Goal: Task Accomplishment & Management: Use online tool/utility

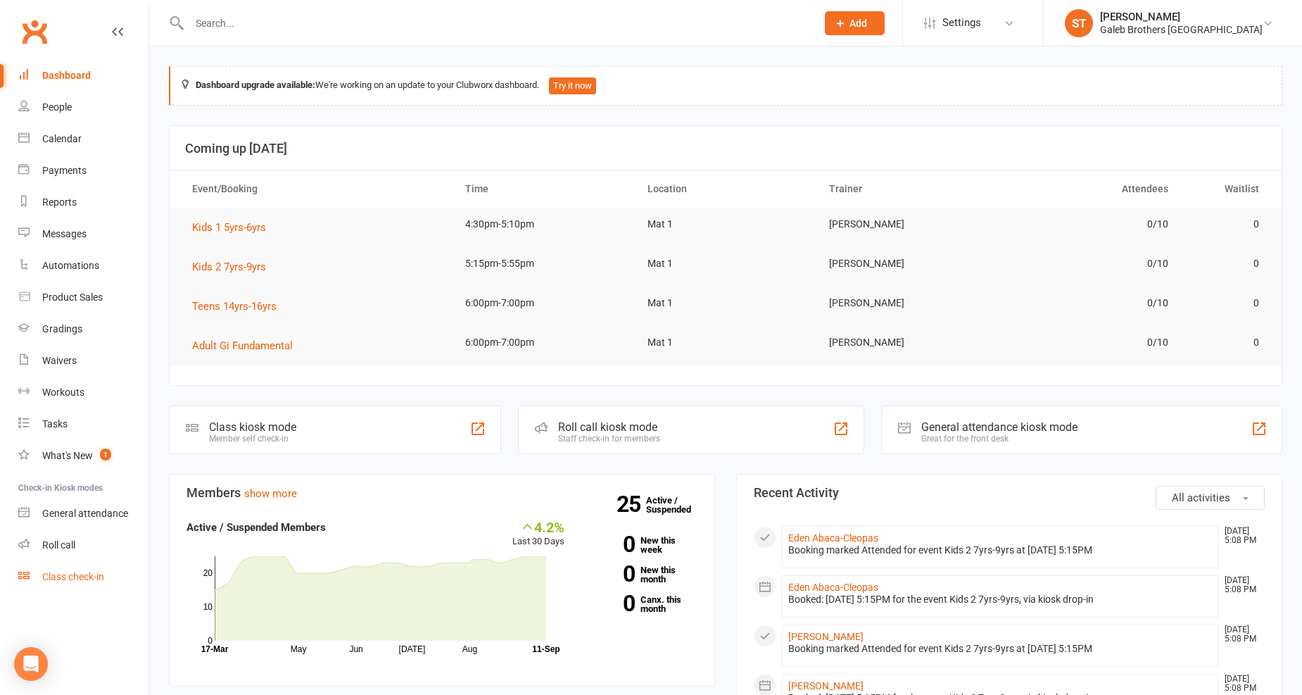
click at [80, 576] on div "Class check-in" at bounding box center [73, 576] width 62 height 11
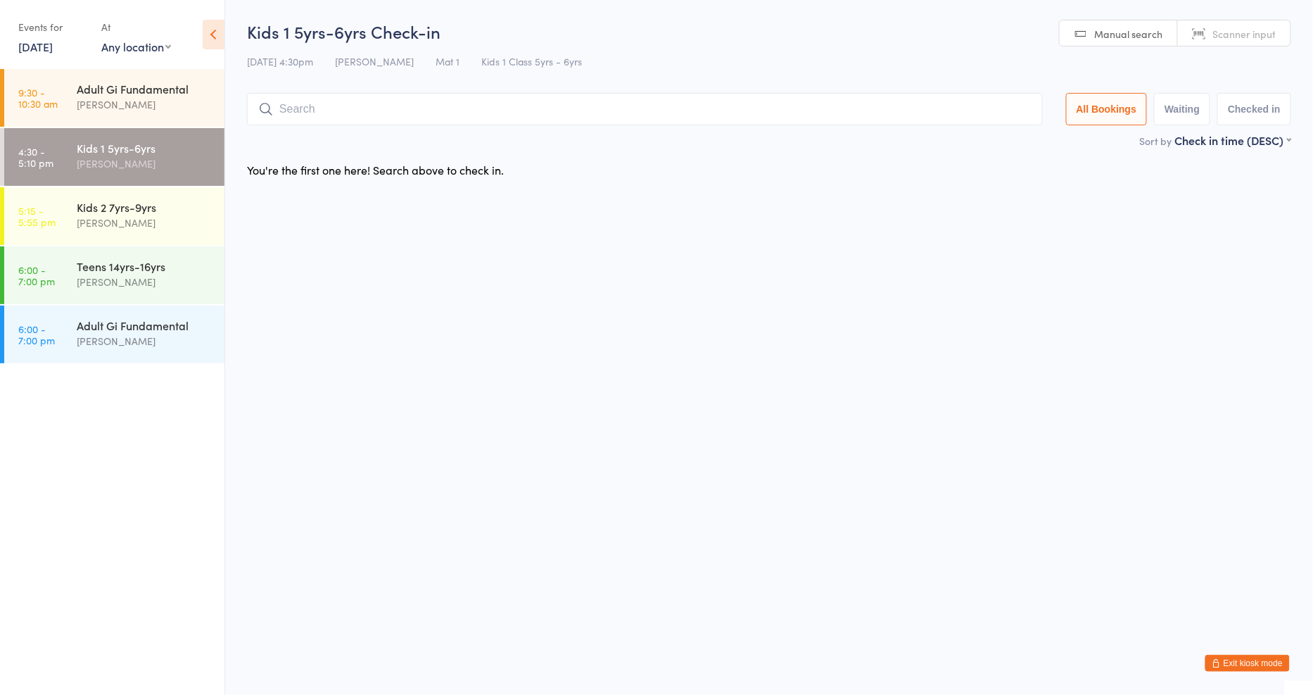
click at [47, 46] on link "11 Sep, 2025" at bounding box center [35, 46] width 34 height 15
click at [53, 52] on link "11 Sep, 2025" at bounding box center [35, 46] width 34 height 15
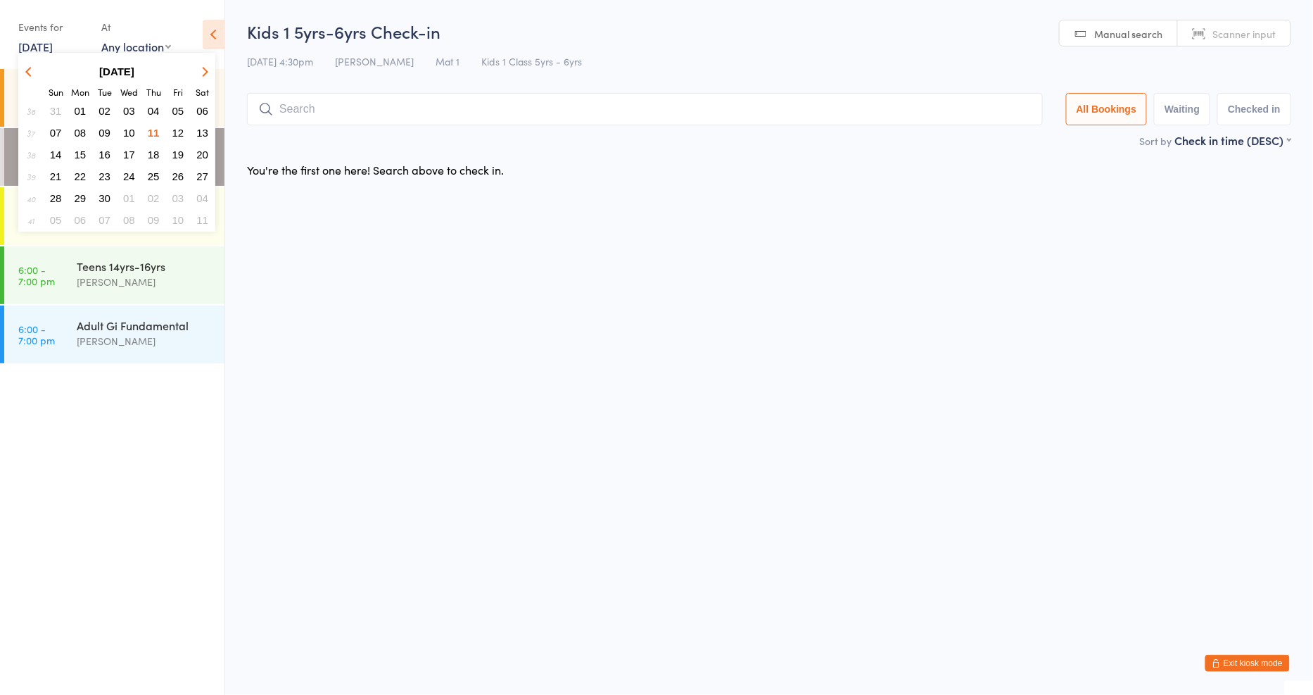
click at [130, 128] on span "10" at bounding box center [129, 133] width 12 height 12
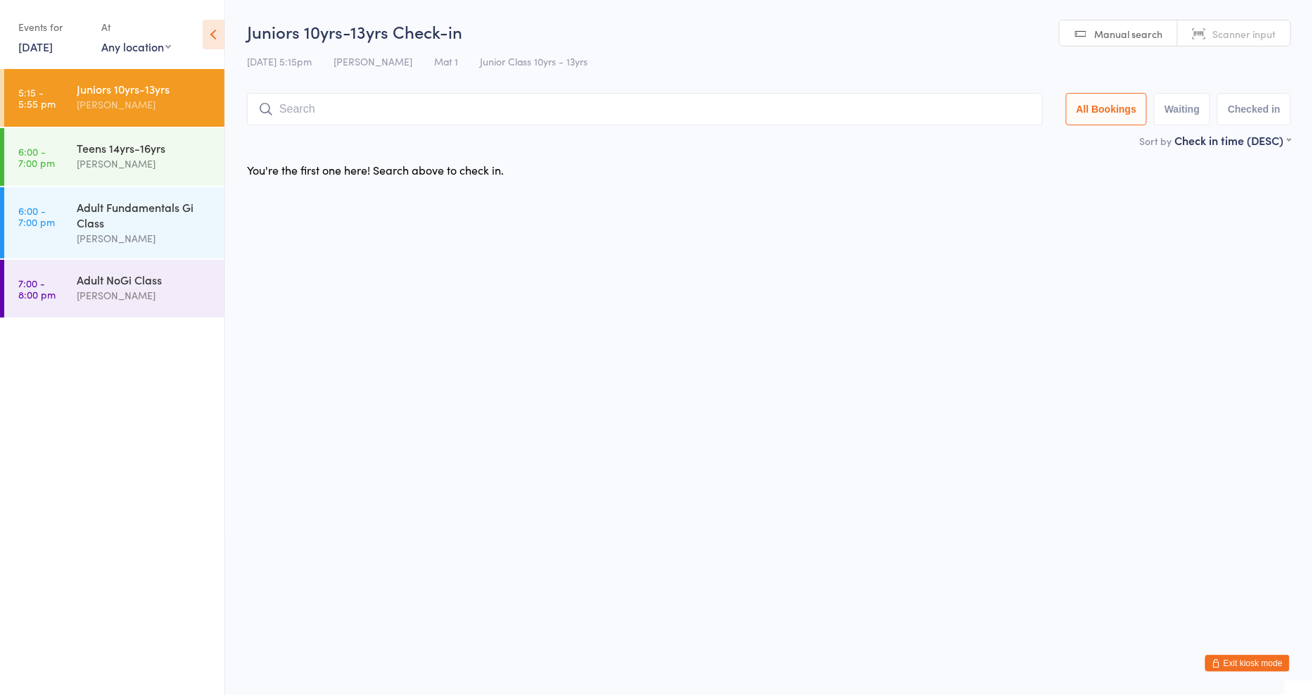
click at [360, 115] on input "search" at bounding box center [645, 109] width 796 height 32
type input "loui"
click at [997, 141] on button "Drop in" at bounding box center [1001, 139] width 56 height 20
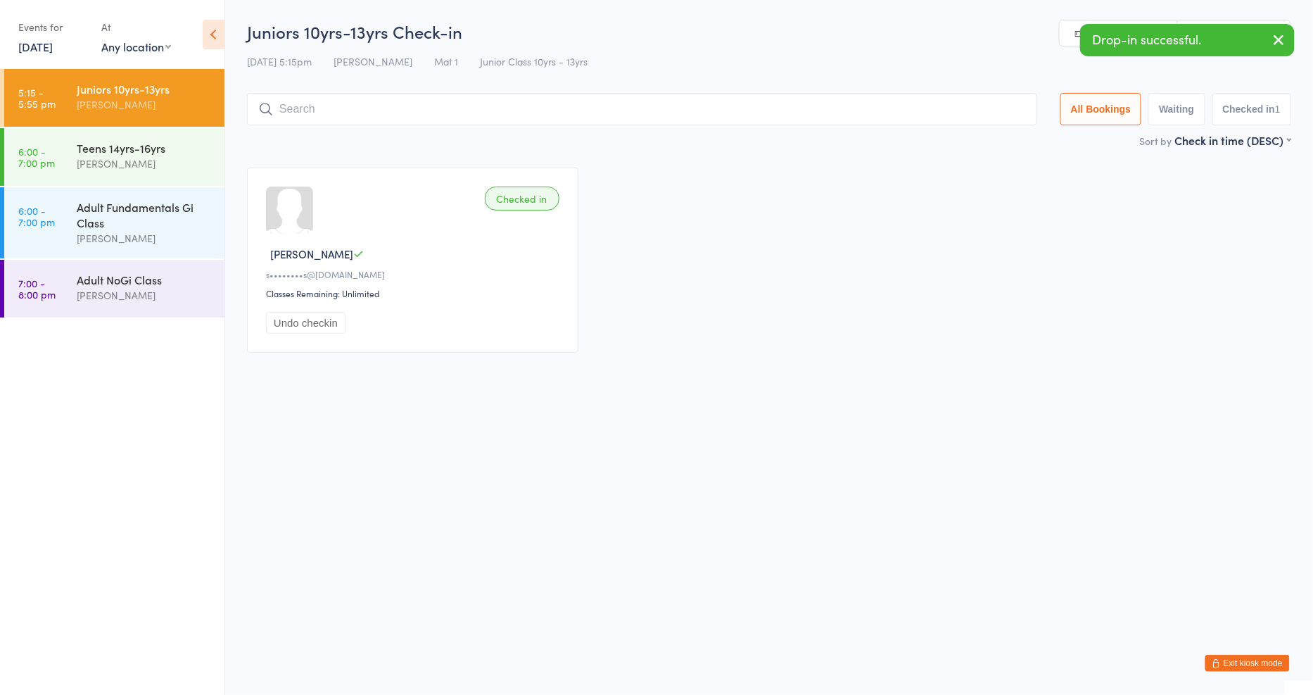
click at [423, 108] on input "search" at bounding box center [642, 109] width 790 height 32
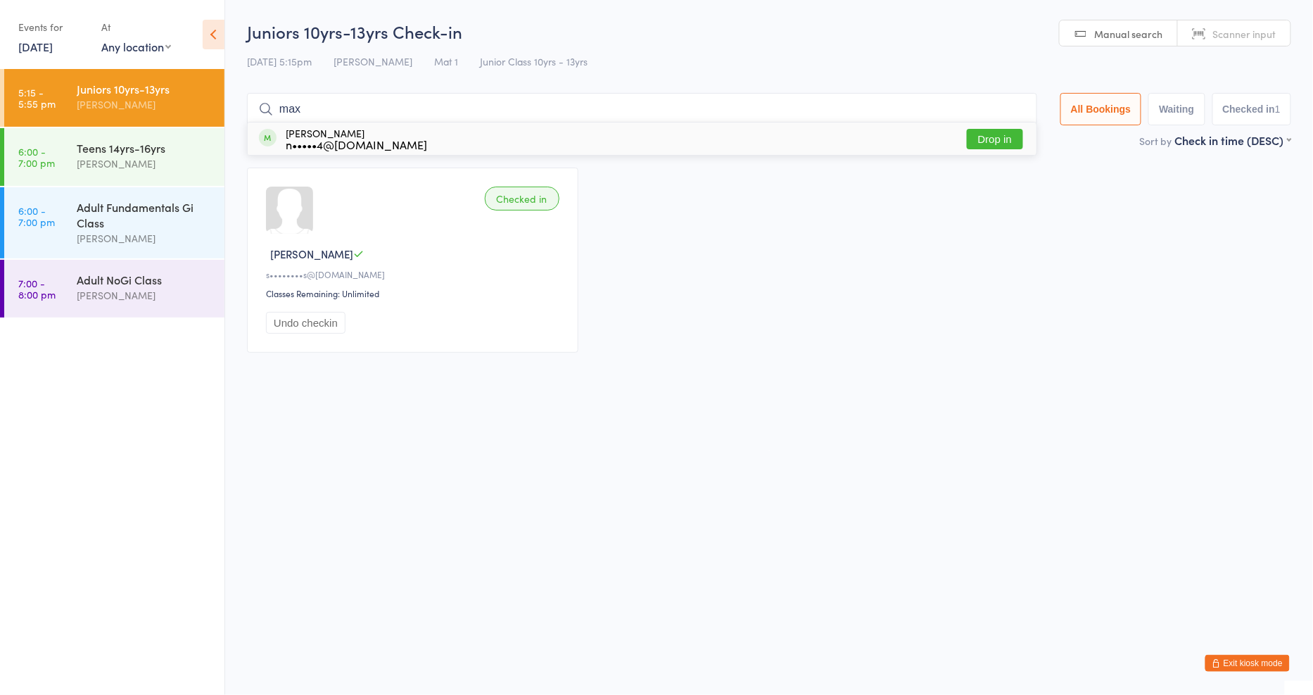
type input "max"
click at [990, 141] on button "Drop in" at bounding box center [995, 139] width 56 height 20
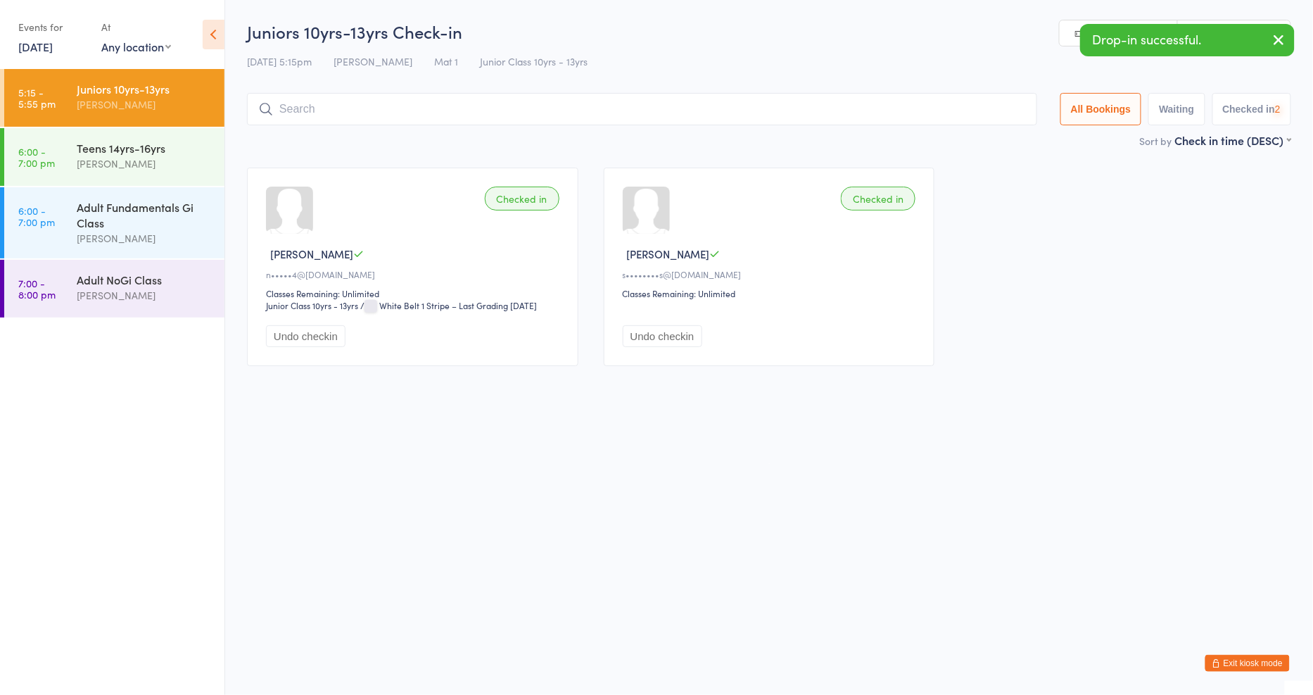
click at [518, 110] on input "search" at bounding box center [642, 109] width 790 height 32
click at [495, 146] on div "Sort by Check in time (DESC) First name (ASC) First name (DESC) Last name (ASC)…" at bounding box center [769, 139] width 1044 height 15
click at [481, 114] on input "search" at bounding box center [642, 109] width 790 height 32
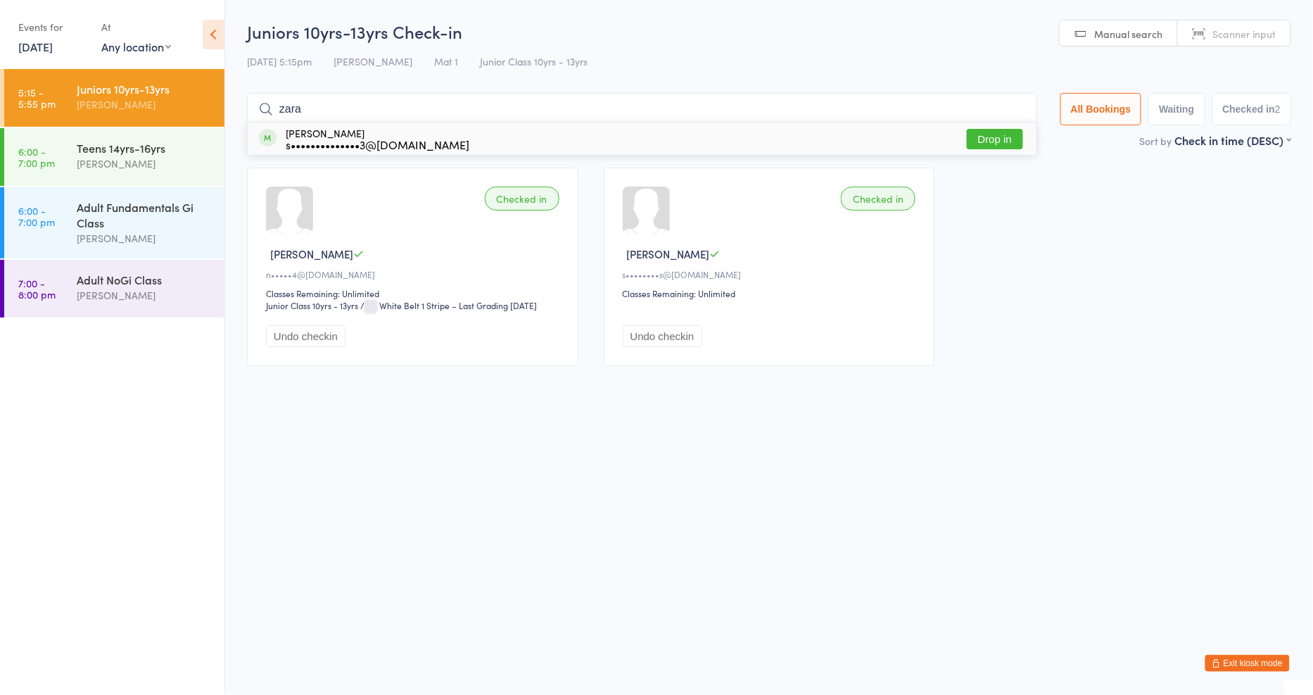
type input "zara"
click at [1031, 139] on div "Zara Palelei s••••••••••••••3@gmail.com Drop in" at bounding box center [642, 138] width 789 height 32
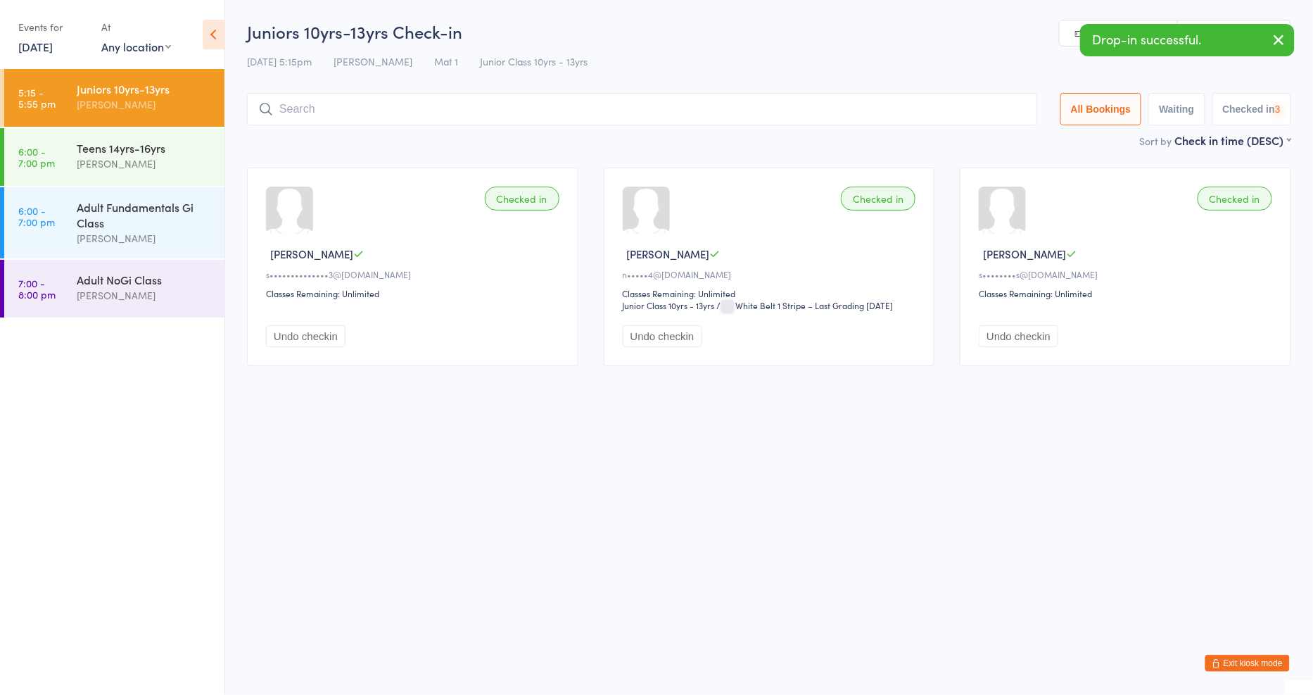
click at [885, 115] on input "search" at bounding box center [642, 109] width 790 height 32
click at [138, 227] on div "Adult Fundamentals Gi Class" at bounding box center [145, 214] width 136 height 31
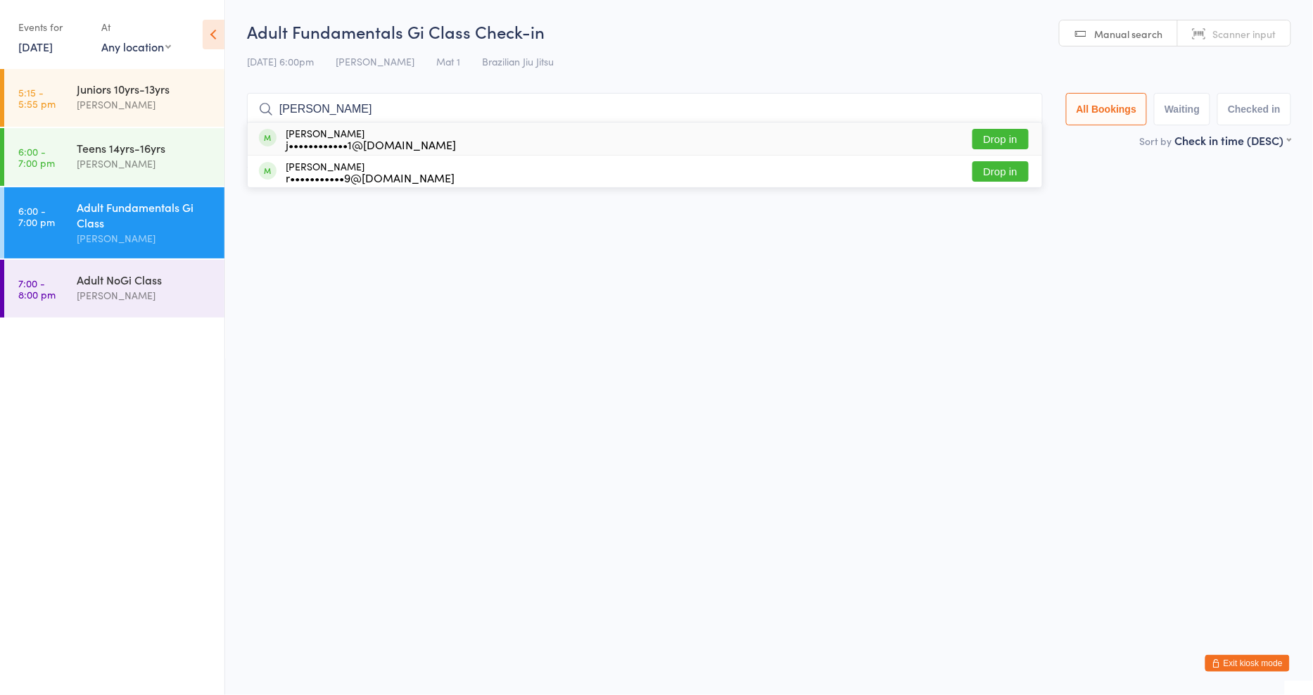
type input "jason"
click at [989, 151] on div "Jason Norford j••••••••••••1@gmail.com Drop in" at bounding box center [645, 138] width 795 height 32
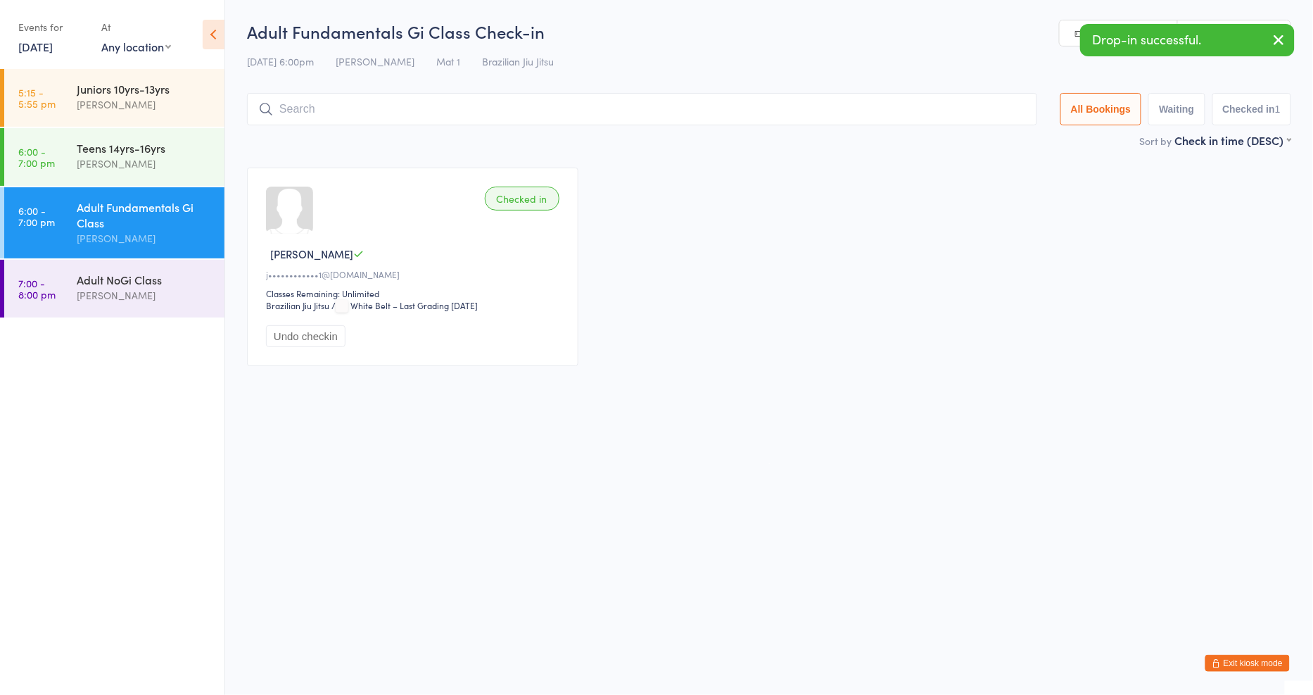
click at [412, 124] on input "search" at bounding box center [642, 109] width 790 height 32
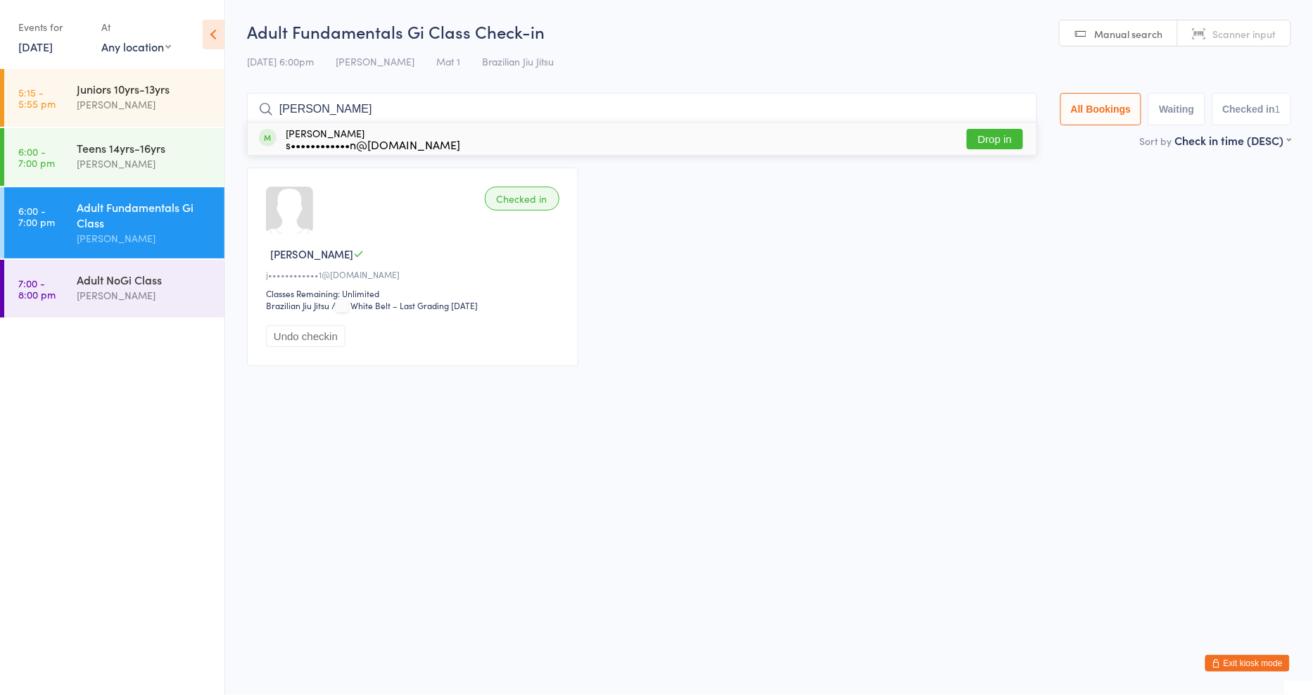
type input "spencer"
click at [997, 139] on button "Drop in" at bounding box center [995, 139] width 56 height 20
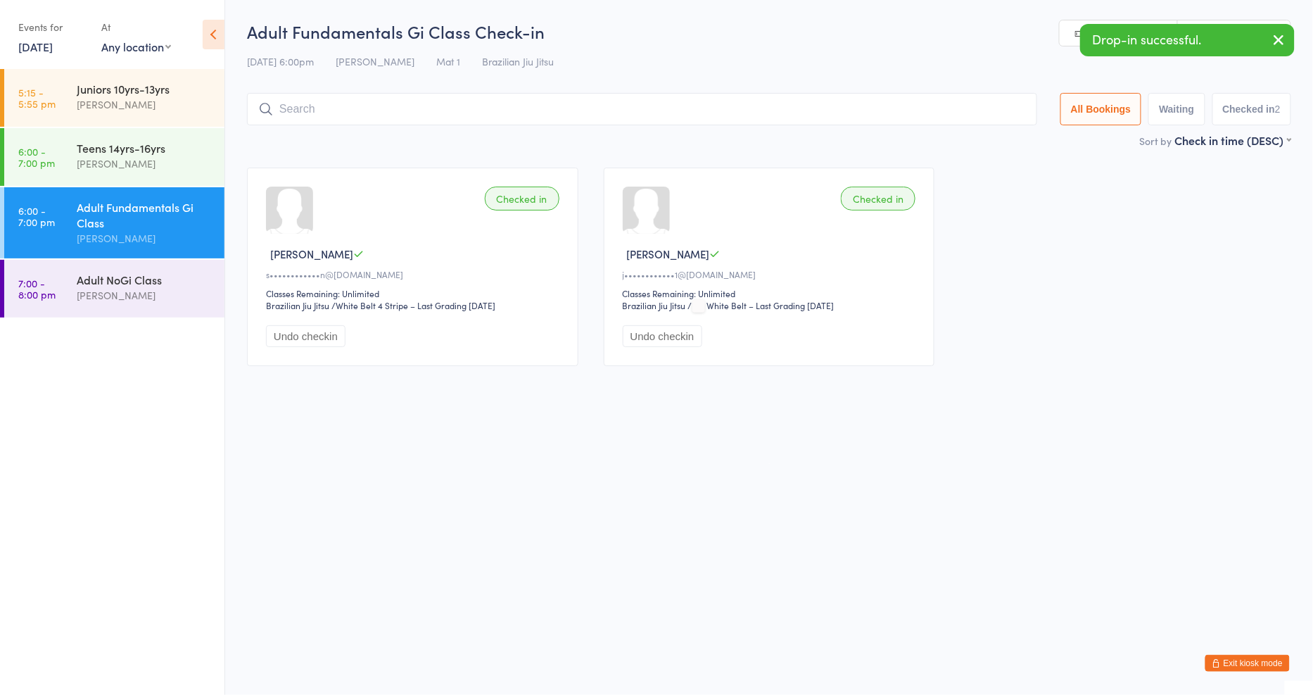
click at [1262, 666] on button "Exit kiosk mode" at bounding box center [1248, 662] width 84 height 17
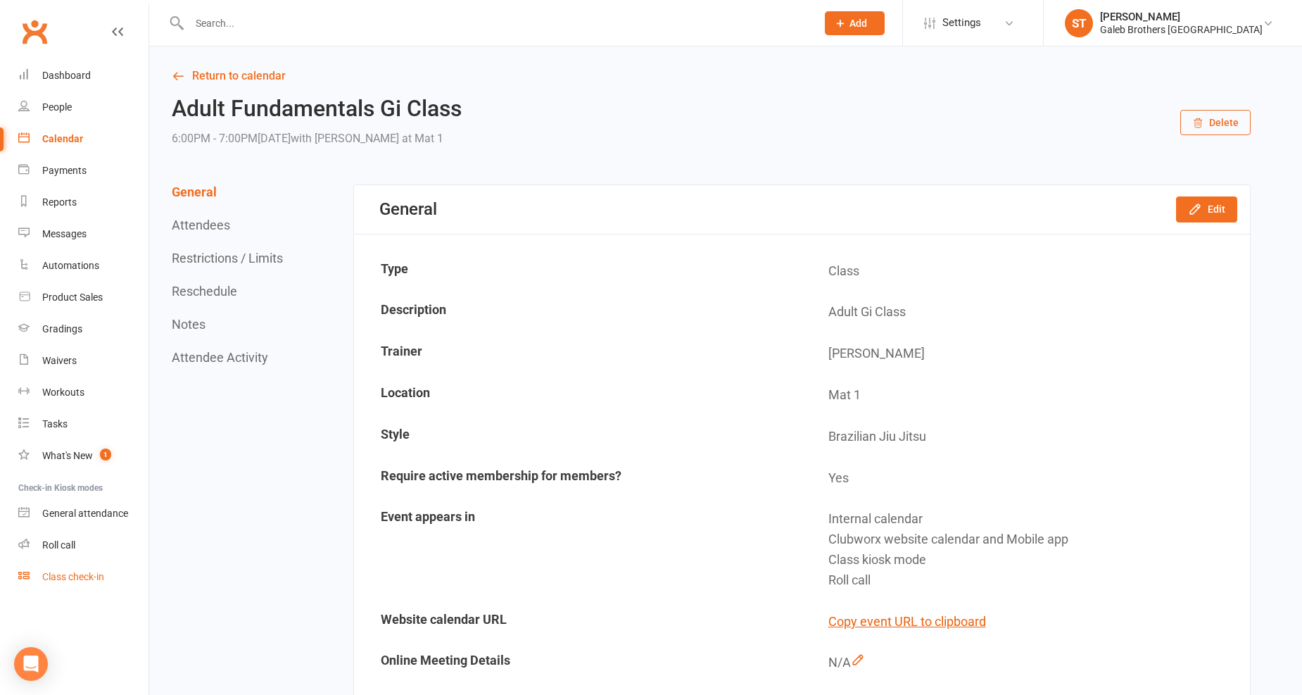
click at [99, 576] on div "Class check-in" at bounding box center [73, 576] width 62 height 11
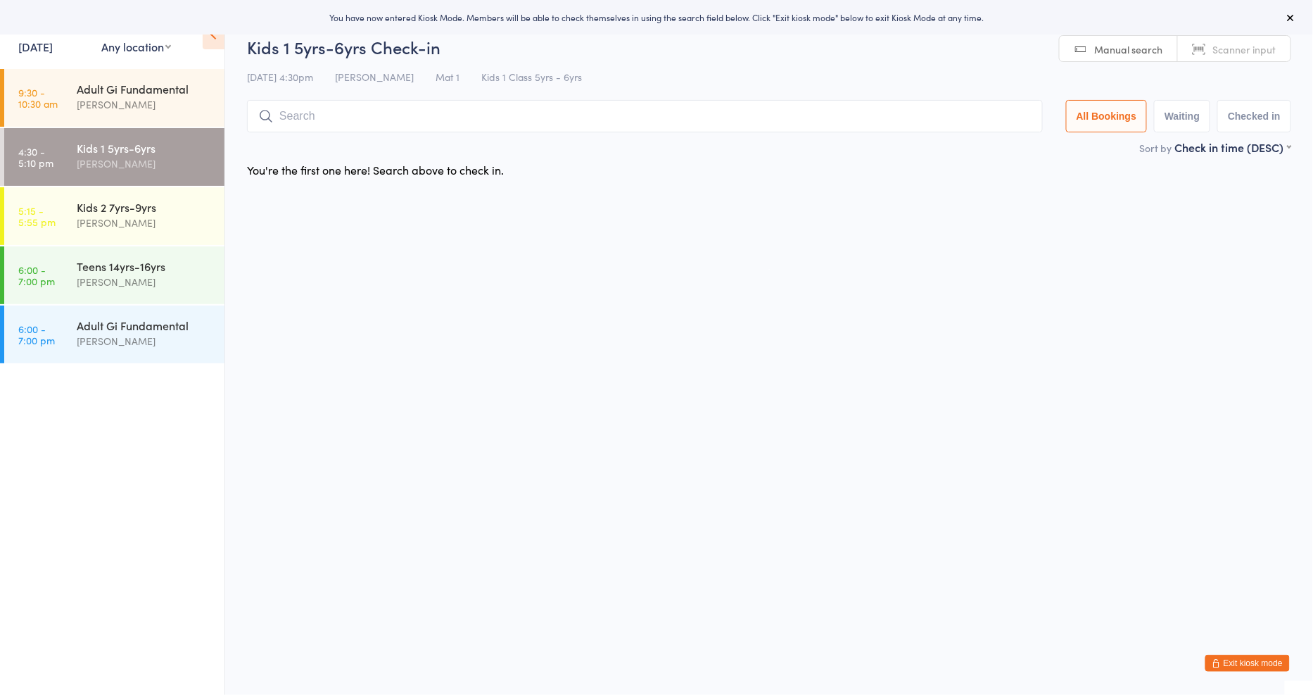
click at [45, 45] on link "[DATE]" at bounding box center [35, 46] width 34 height 15
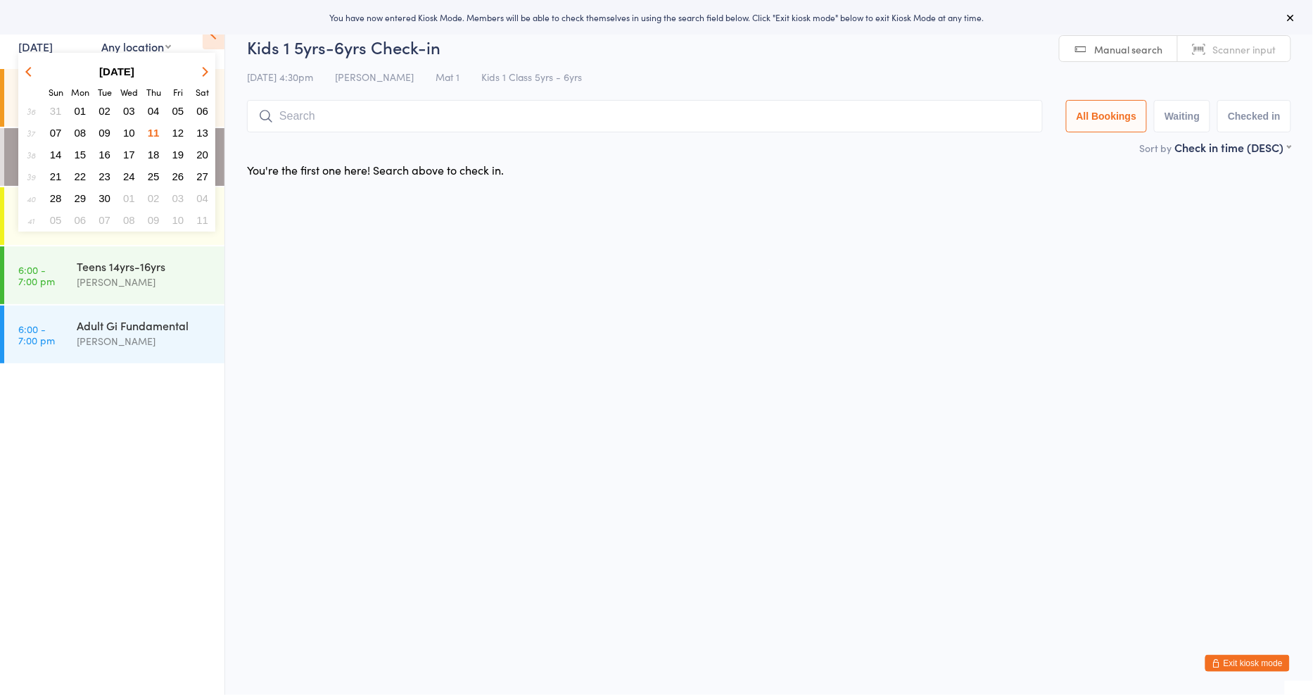
click at [178, 129] on span "12" at bounding box center [178, 133] width 12 height 12
click at [178, 129] on div "Kids 1 5yrs-6yrs Severino Taruia" at bounding box center [151, 156] width 148 height 56
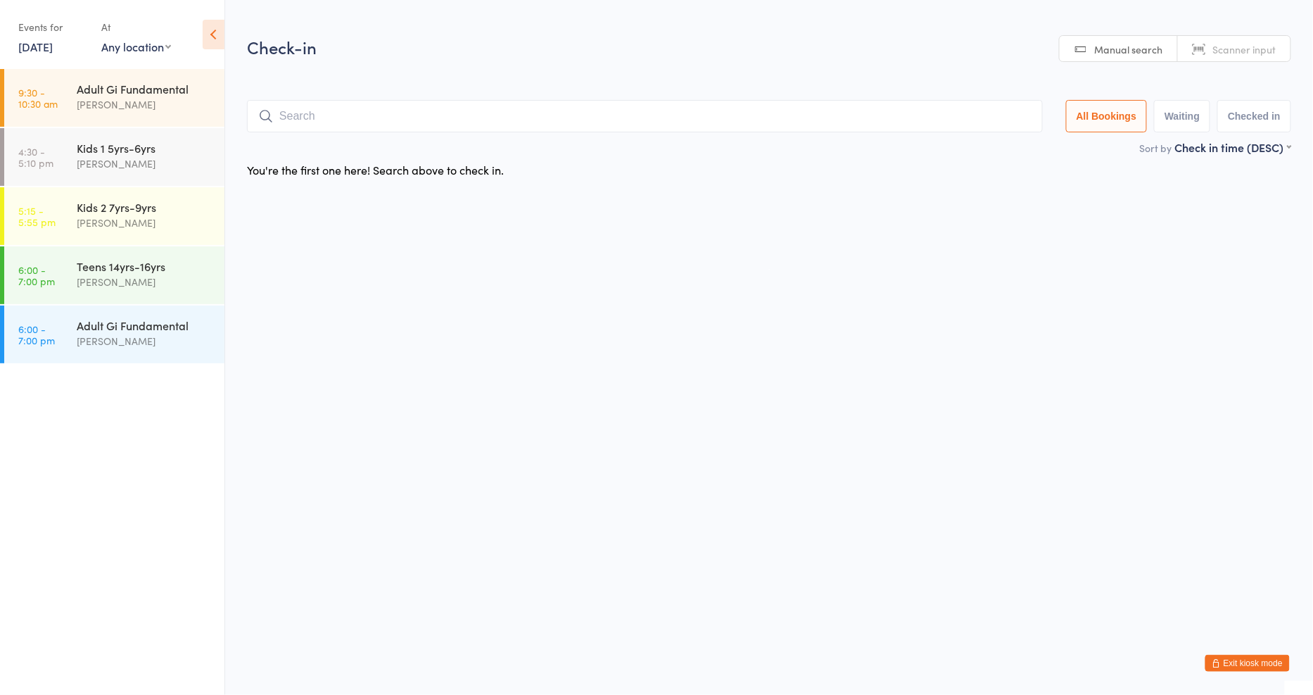
click at [53, 44] on link "11 Sep, 2025" at bounding box center [35, 46] width 34 height 15
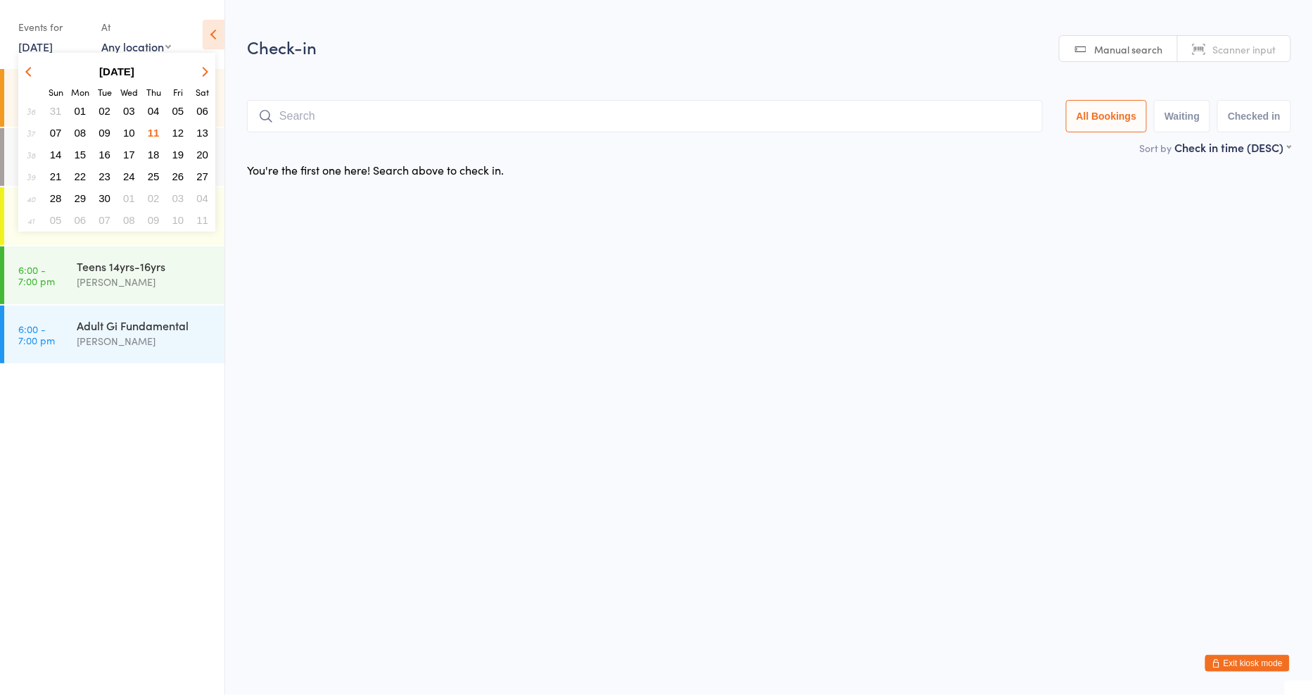
click at [151, 127] on span "11" at bounding box center [154, 133] width 12 height 12
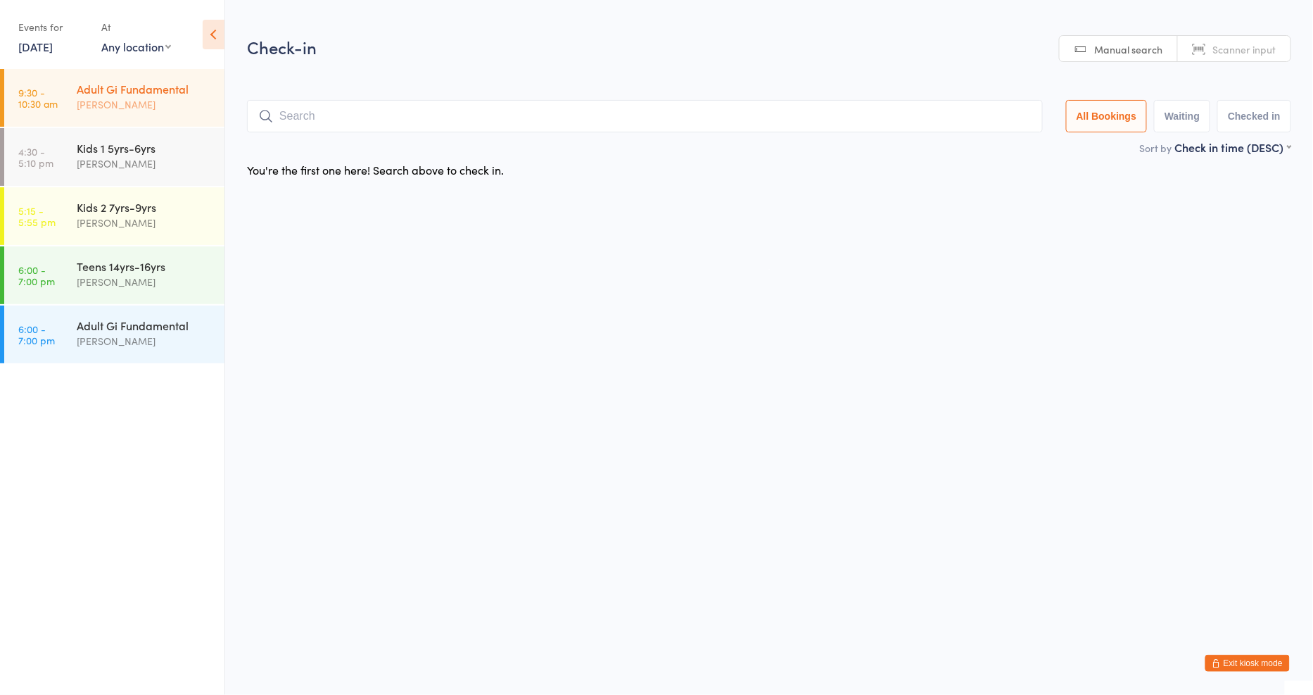
click at [163, 94] on div "Adult Gi Fundamental" at bounding box center [145, 88] width 136 height 15
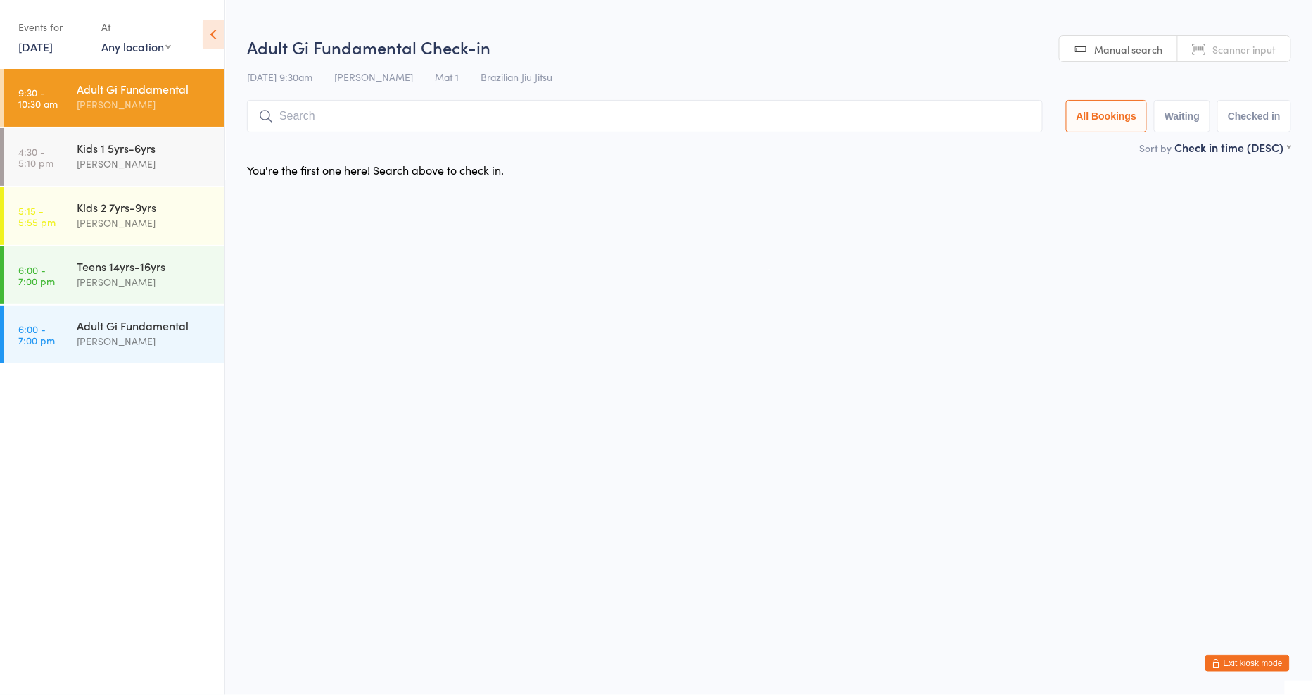
click at [356, 115] on input "search" at bounding box center [645, 116] width 796 height 32
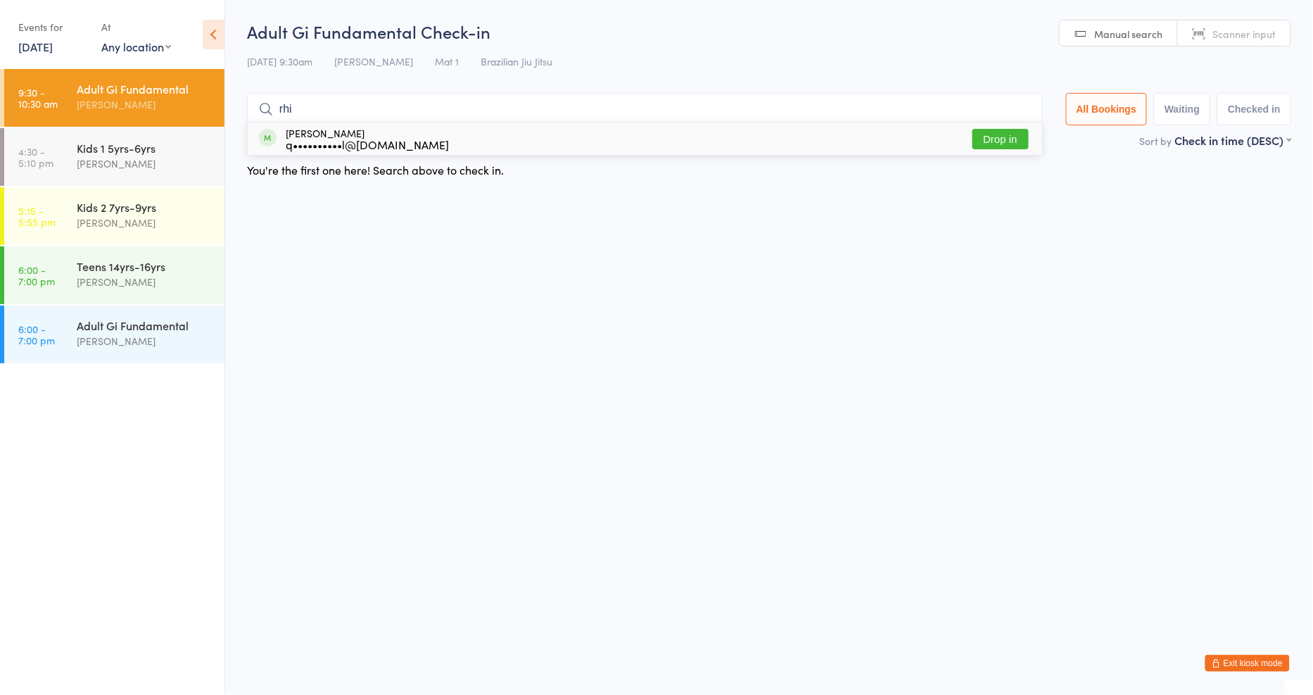
type input "rhi"
click at [988, 137] on button "Drop in" at bounding box center [1001, 139] width 56 height 20
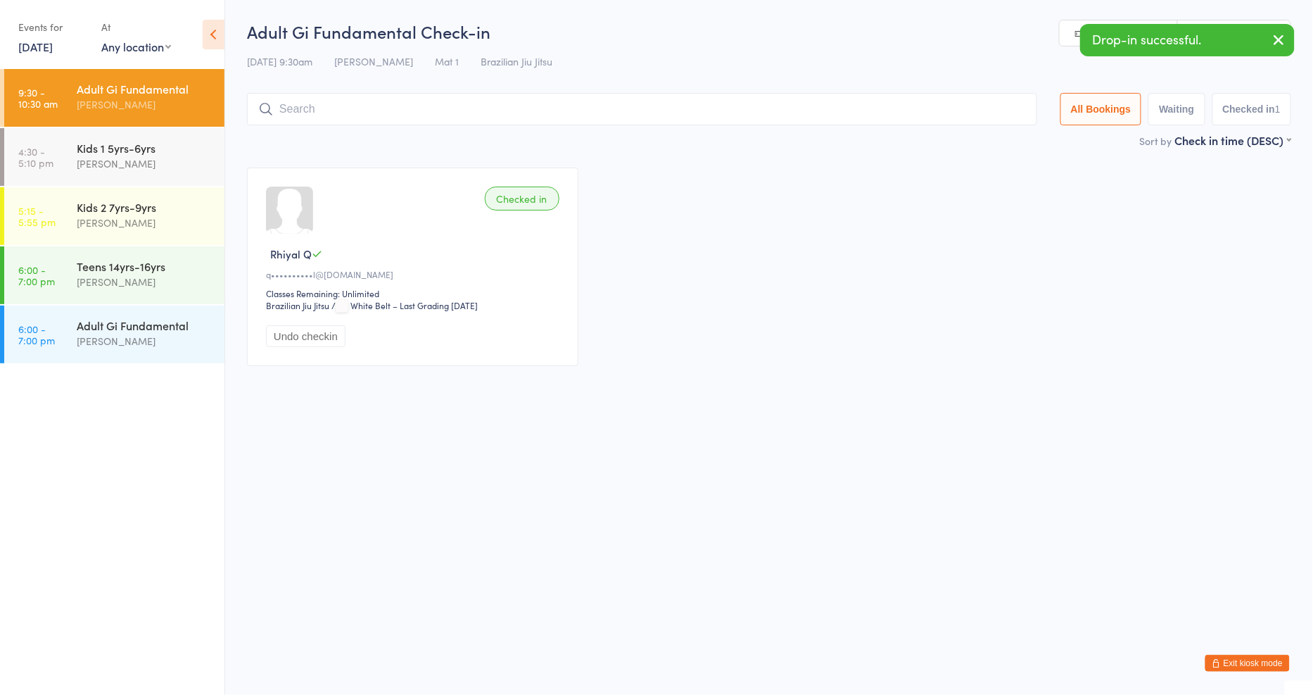
click at [1246, 665] on button "Exit kiosk mode" at bounding box center [1248, 662] width 84 height 17
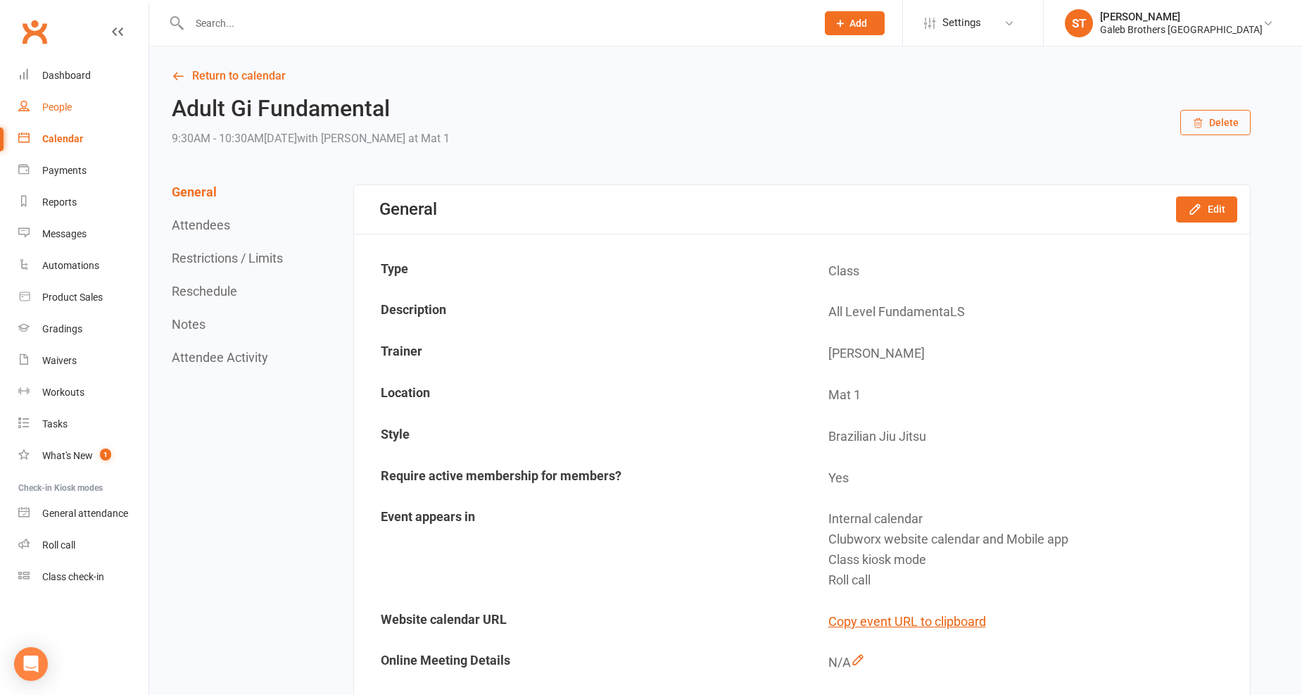
click at [63, 104] on div "People" at bounding box center [57, 106] width 30 height 11
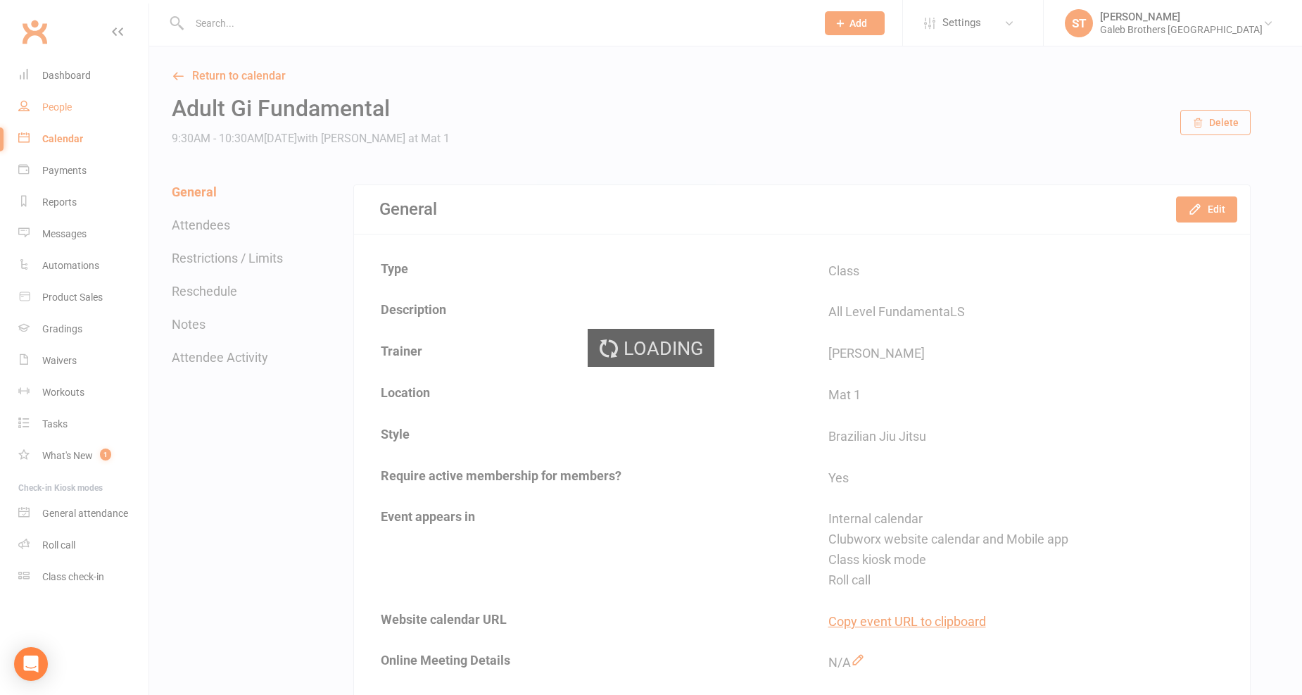
select select "100"
